Goal: Task Accomplishment & Management: Manage account settings

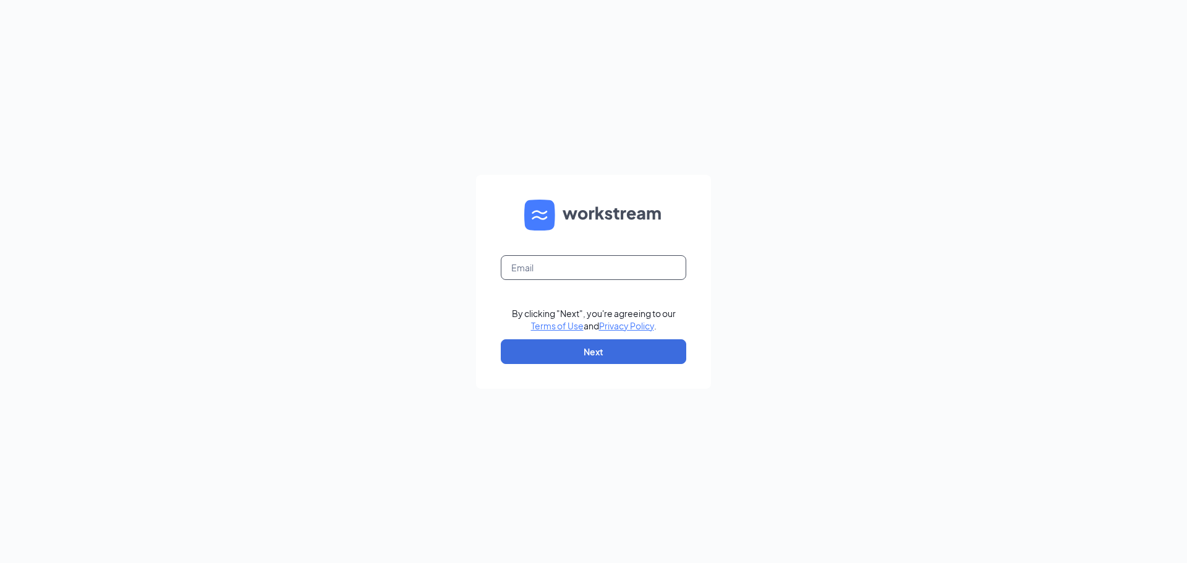
click at [531, 261] on input "text" at bounding box center [594, 267] width 186 height 25
type input "[EMAIL_ADDRESS][DOMAIN_NAME]"
click at [537, 349] on button "Next" at bounding box center [594, 352] width 186 height 25
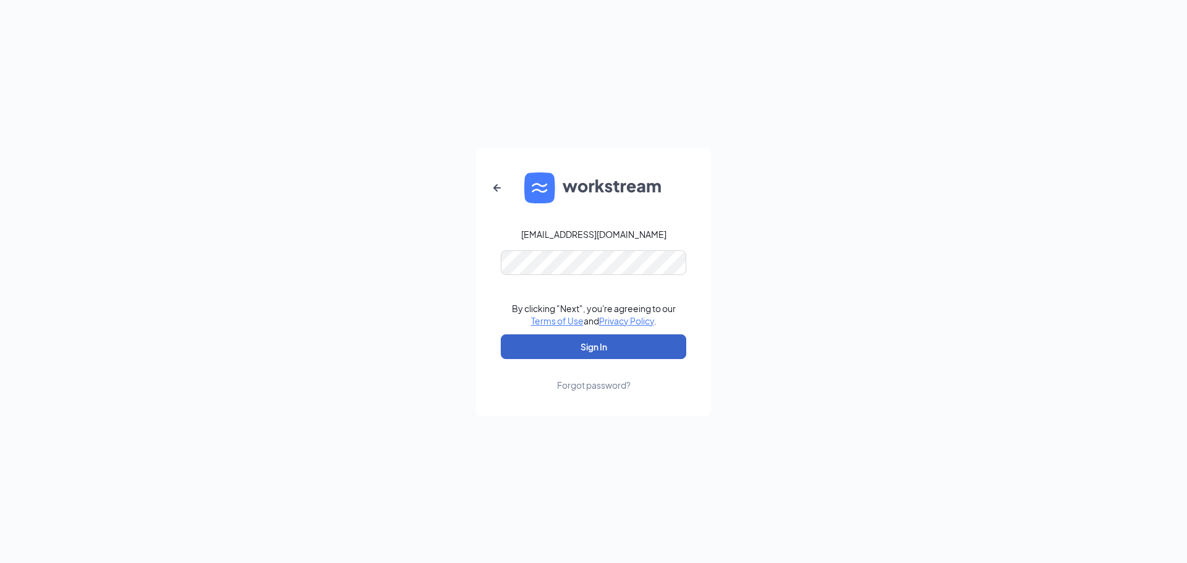
click at [562, 348] on button "Sign In" at bounding box center [594, 347] width 186 height 25
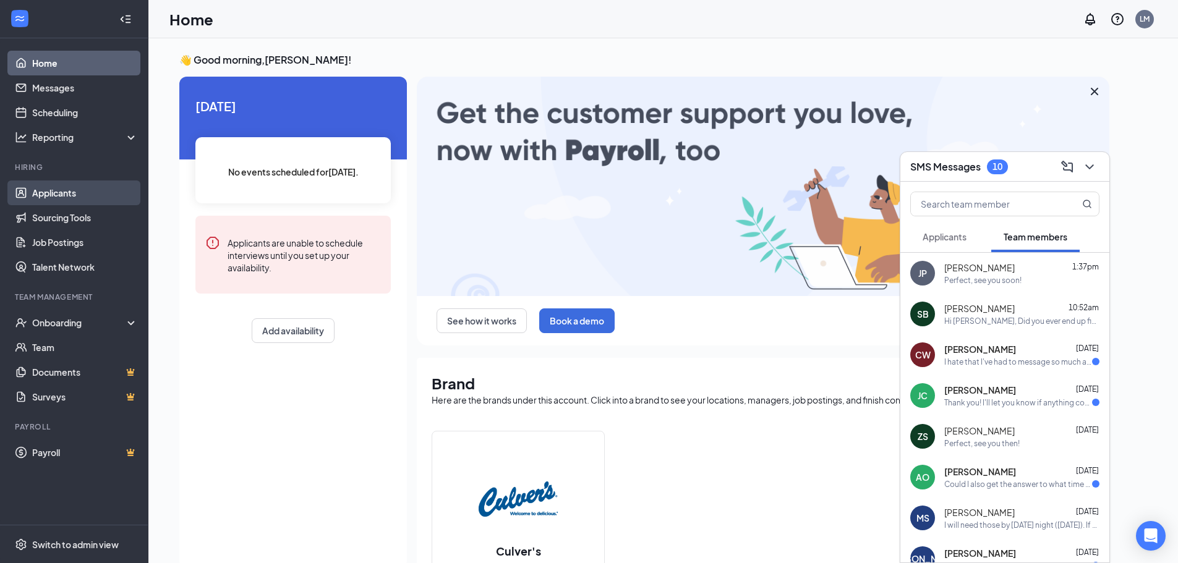
click at [68, 192] on link "Applicants" at bounding box center [85, 193] width 106 height 25
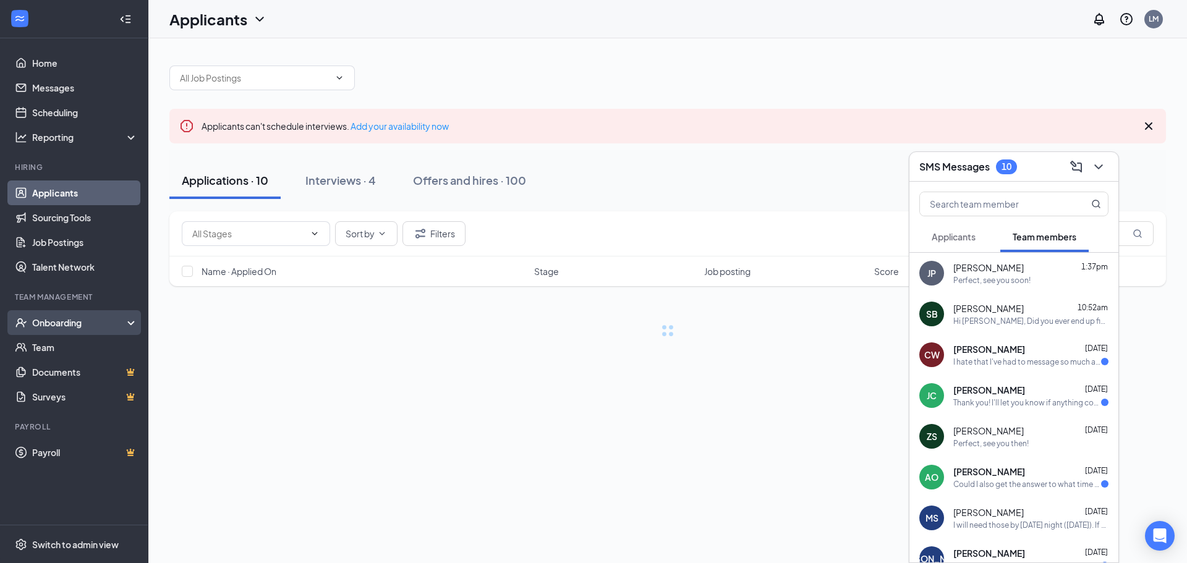
click at [96, 322] on div "Onboarding" at bounding box center [79, 323] width 95 height 12
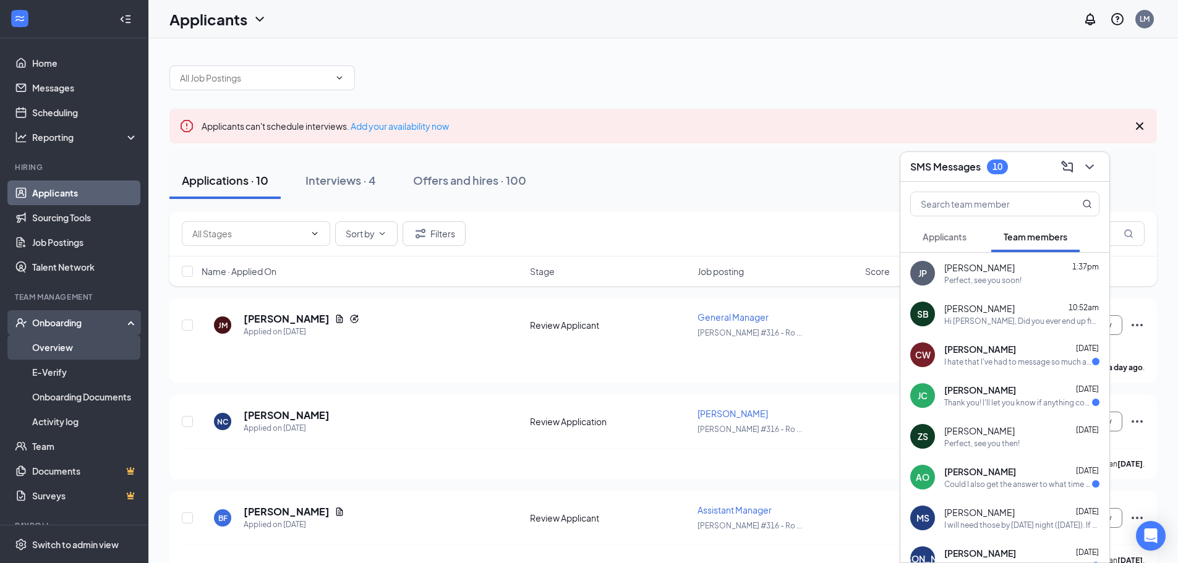
click at [58, 345] on link "Overview" at bounding box center [85, 347] width 106 height 25
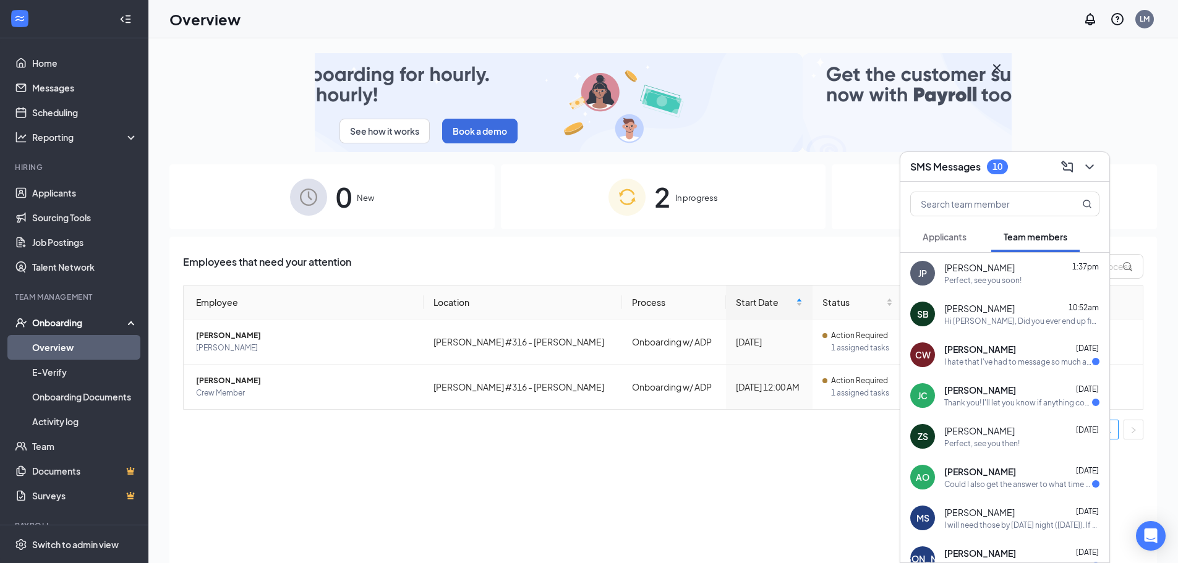
click at [647, 197] on div "2 In progress" at bounding box center [663, 196] width 325 height 65
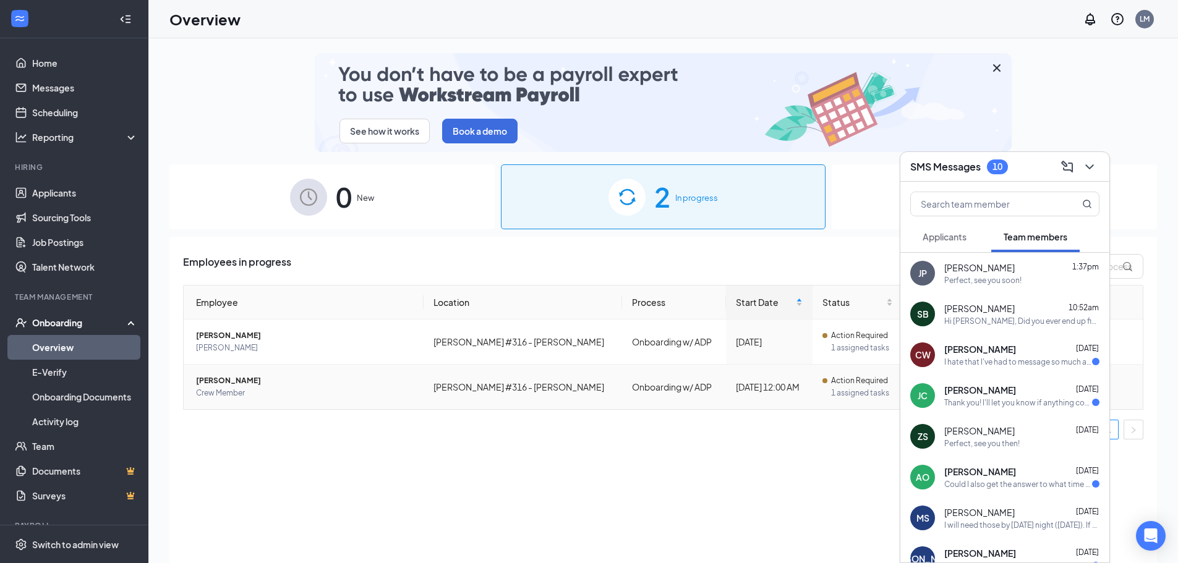
click at [347, 373] on td "Saundra C Behm Crew Member" at bounding box center [304, 387] width 240 height 45
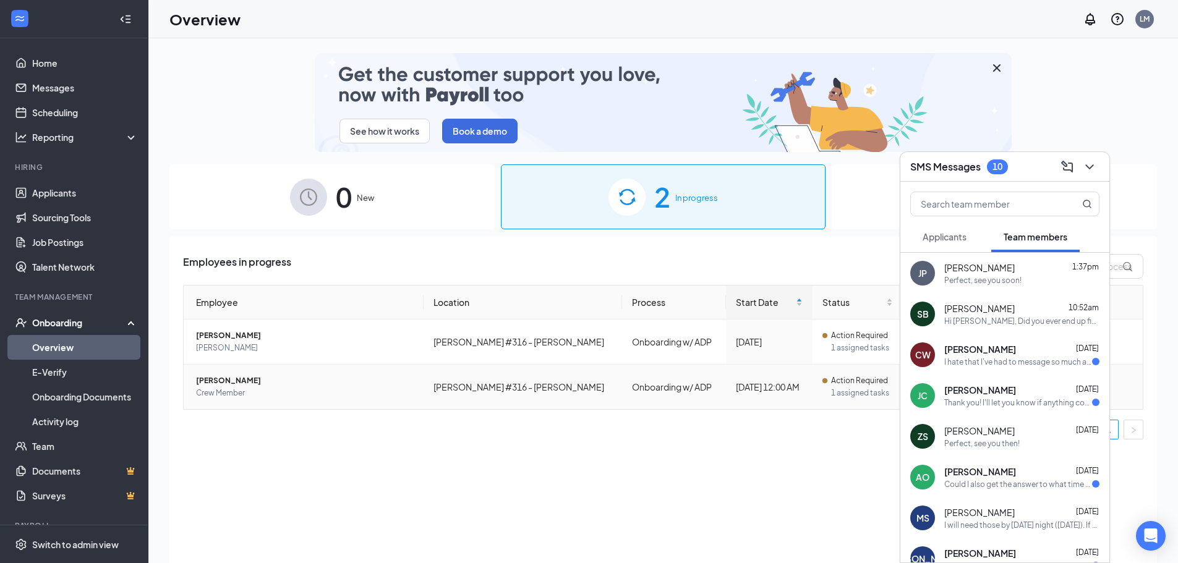
click at [228, 387] on span "Saundra C Behm" at bounding box center [305, 381] width 218 height 12
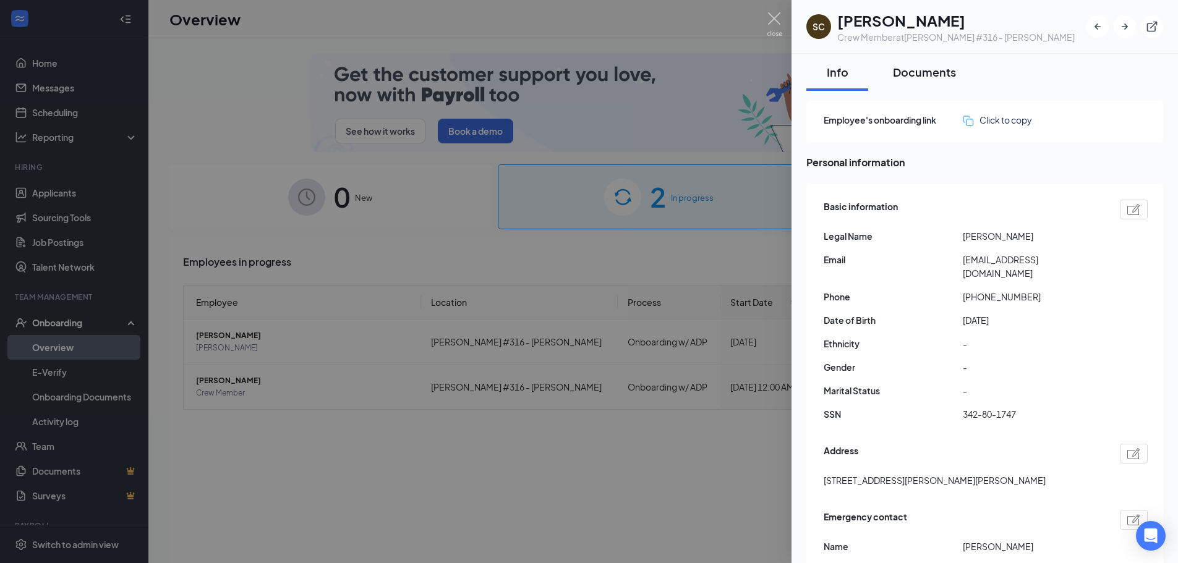
click at [922, 80] on button "Documents" at bounding box center [925, 72] width 88 height 37
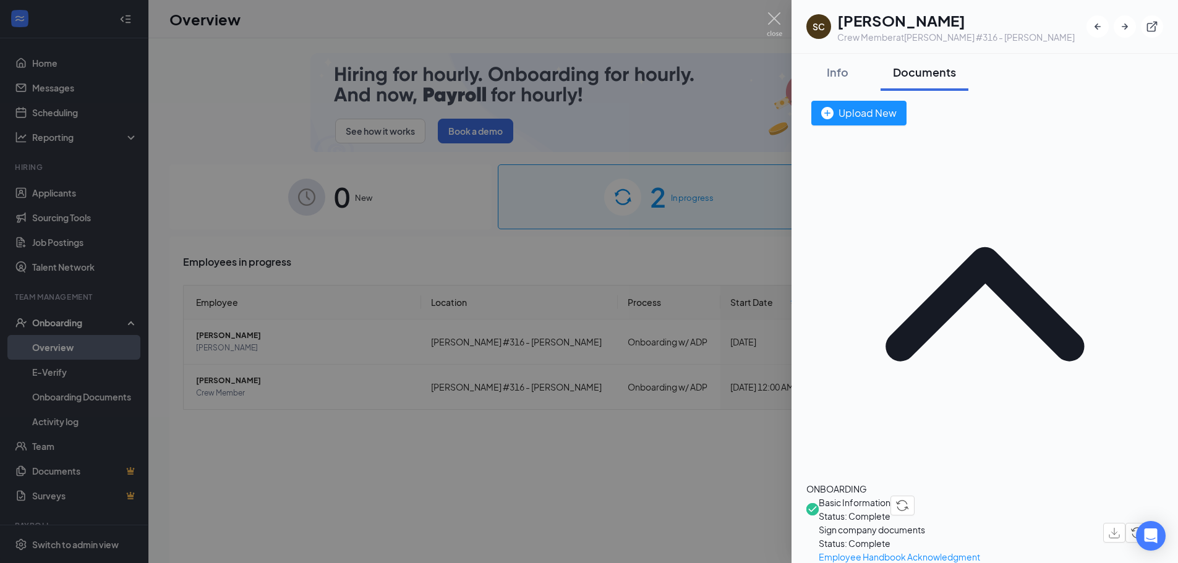
drag, startPoint x: 860, startPoint y: 77, endPoint x: 721, endPoint y: 246, distance: 218.9
click at [860, 77] on button "Info" at bounding box center [837, 72] width 62 height 37
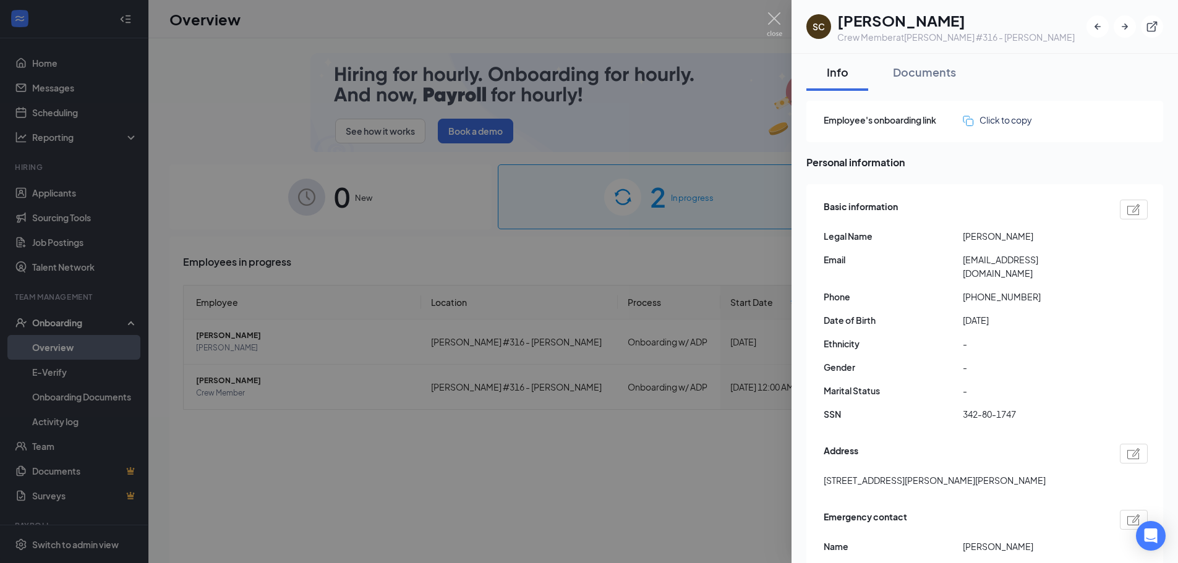
drag, startPoint x: 1020, startPoint y: 119, endPoint x: 1124, endPoint y: 85, distance: 108.7
click at [1124, 85] on div "Info Documents" at bounding box center [984, 72] width 357 height 37
click at [994, 124] on div "Click to copy" at bounding box center [997, 120] width 69 height 14
